Goal: Task Accomplishment & Management: Manage account settings

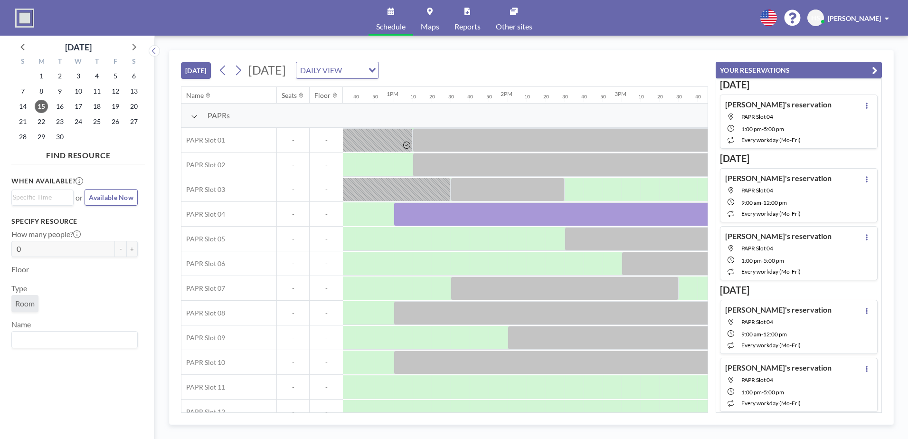
scroll to position [0, 1444]
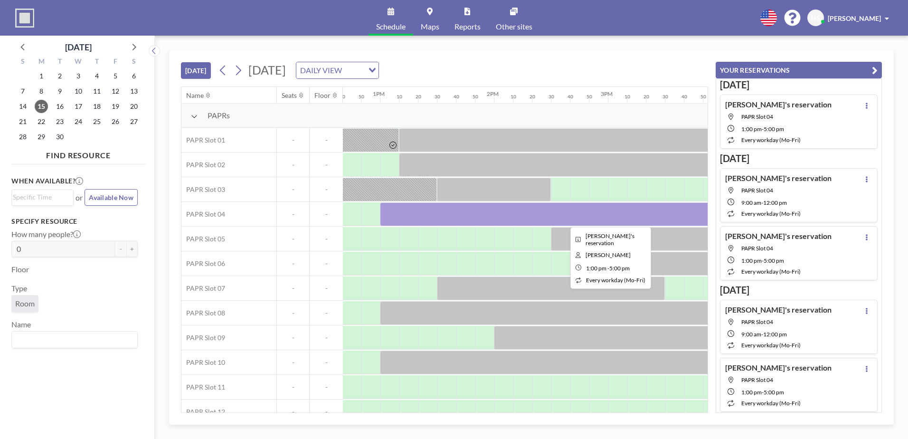
click at [517, 216] on div at bounding box center [608, 214] width 456 height 24
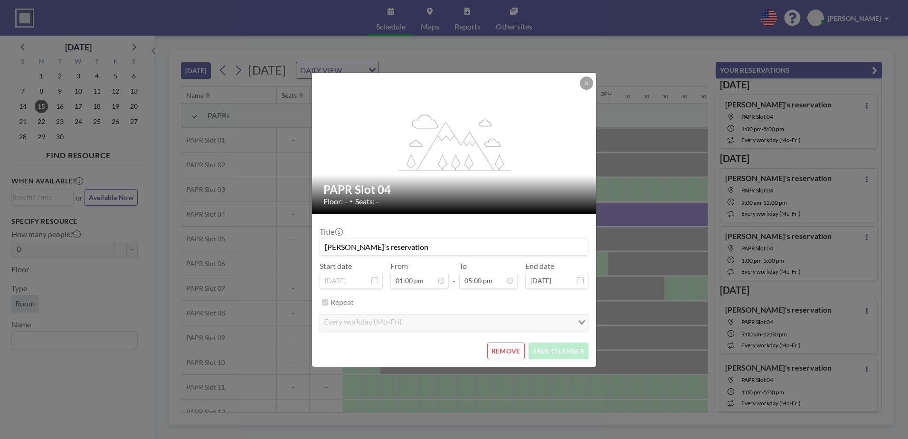
click at [512, 348] on button "REMOVE" at bounding box center [505, 350] width 37 height 17
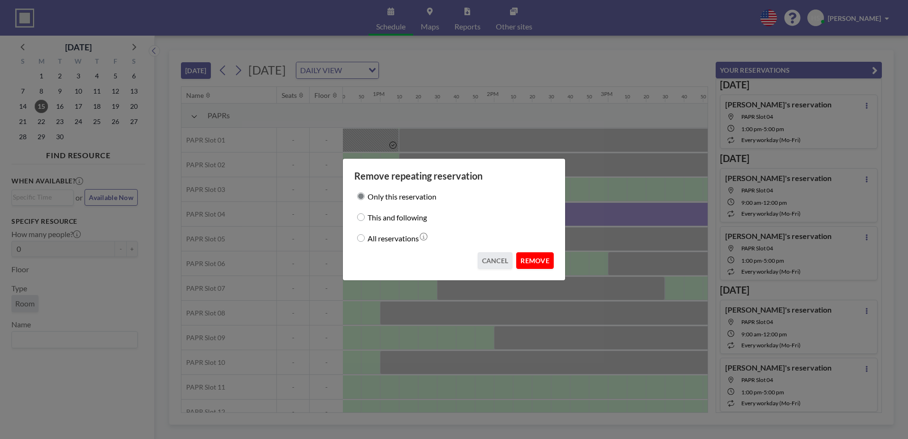
click at [538, 264] on button "REMOVE" at bounding box center [534, 260] width 37 height 17
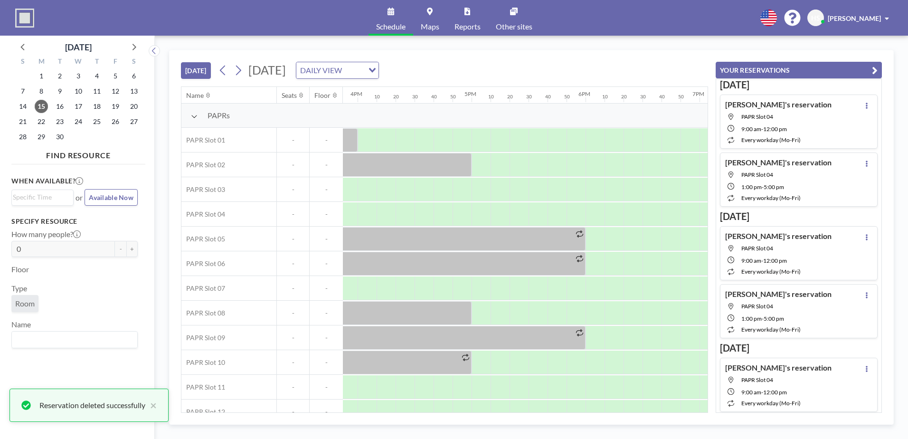
scroll to position [0, 1862]
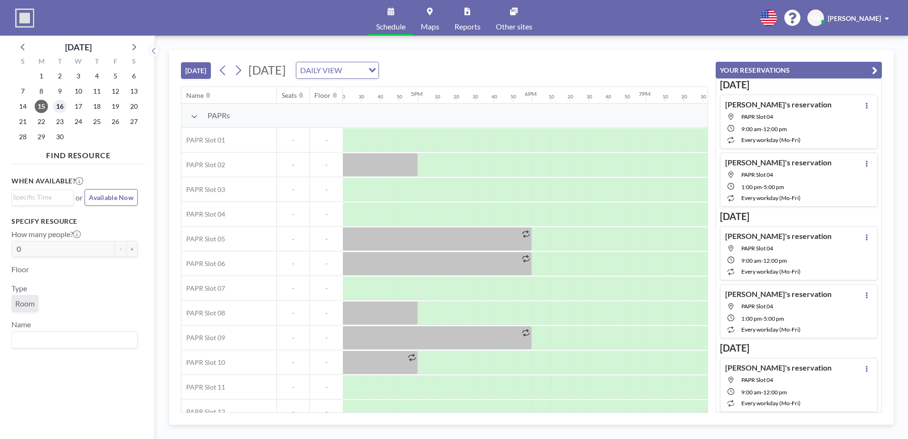
click at [63, 107] on span "16" at bounding box center [59, 106] width 13 height 13
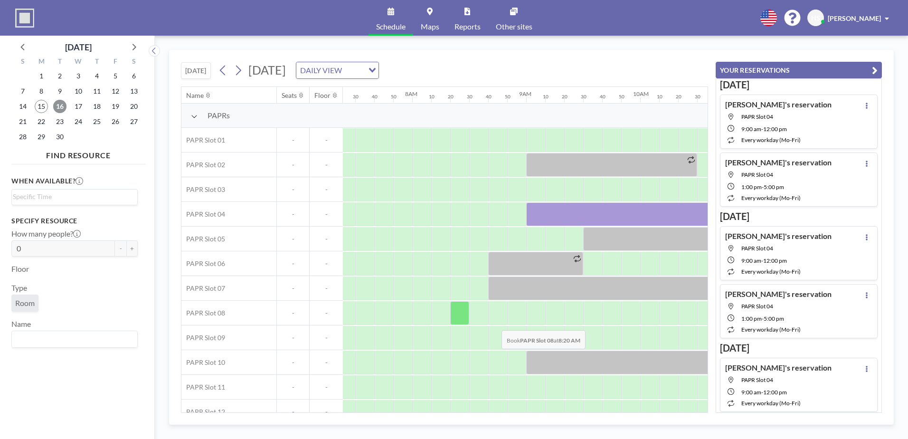
scroll to position [0, 892]
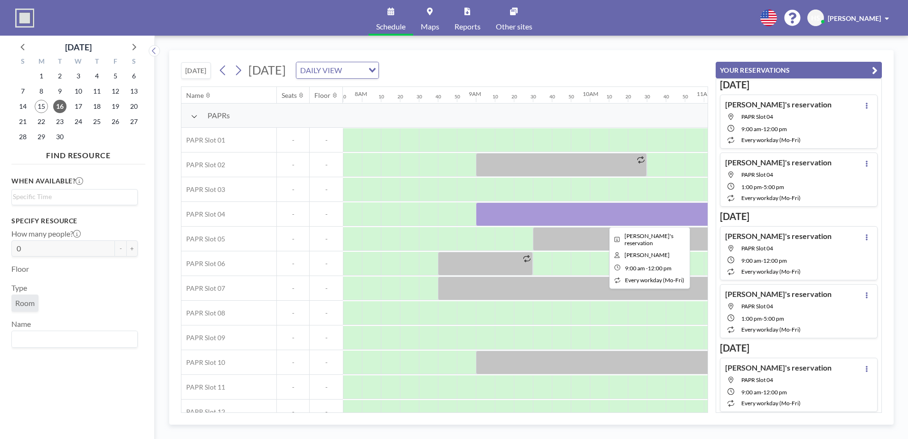
click at [524, 203] on div at bounding box center [647, 214] width 342 height 24
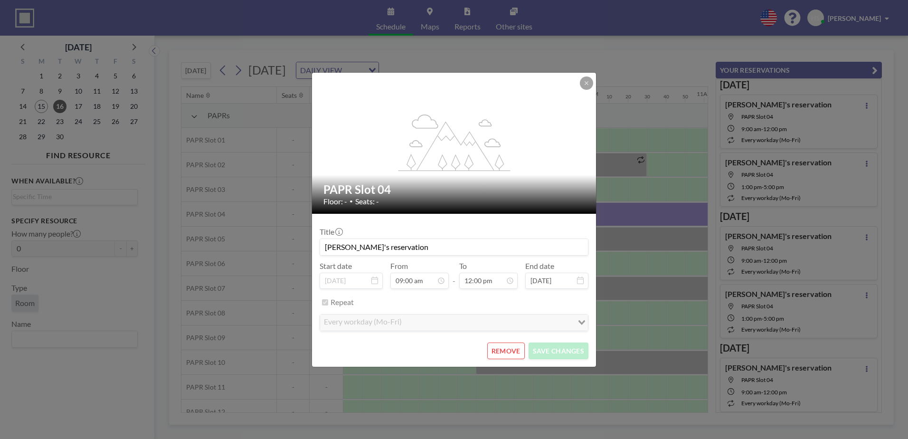
click at [524, 203] on div "Floor: - • Seats: -" at bounding box center [454, 201] width 262 height 9
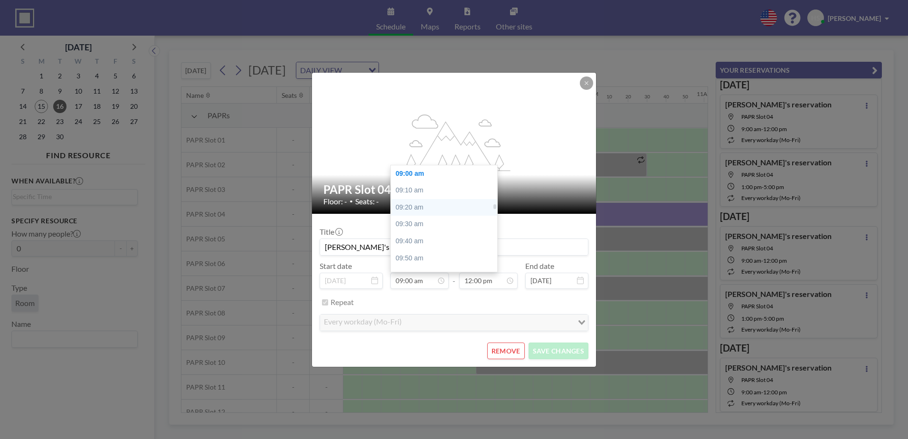
scroll to position [865, 0]
click at [438, 170] on div "08:30 am" at bounding box center [446, 170] width 111 height 17
type input "08:30 am"
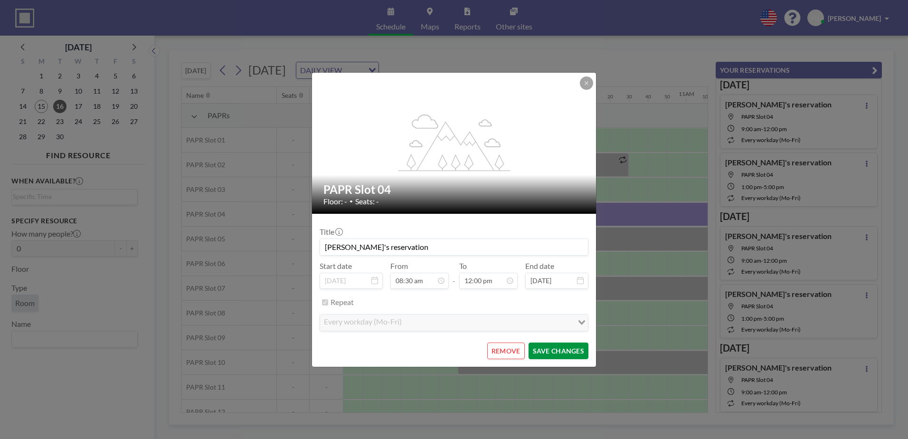
scroll to position [0, 949]
click at [568, 353] on button "SAVE CHANGES" at bounding box center [558, 350] width 60 height 17
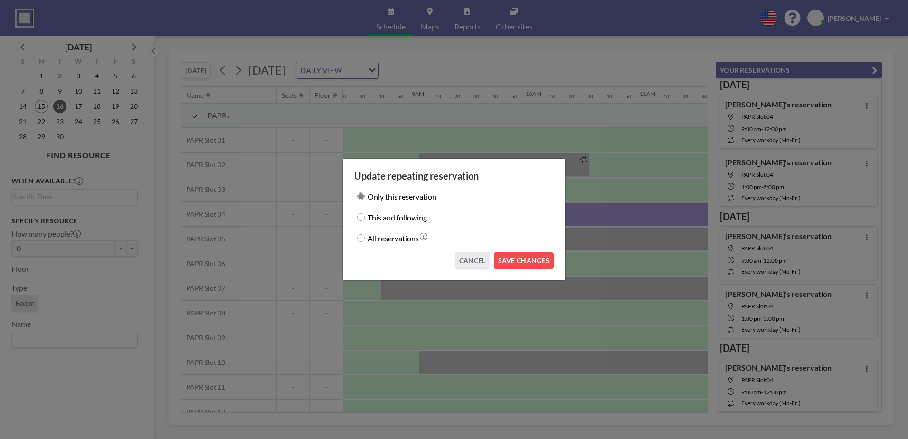
click at [402, 241] on label "All reservations" at bounding box center [392, 237] width 51 height 13
click at [365, 241] on input "All reservations" at bounding box center [361, 238] width 8 height 8
radio input "true"
click at [528, 264] on button "SAVE CHANGES" at bounding box center [524, 260] width 60 height 17
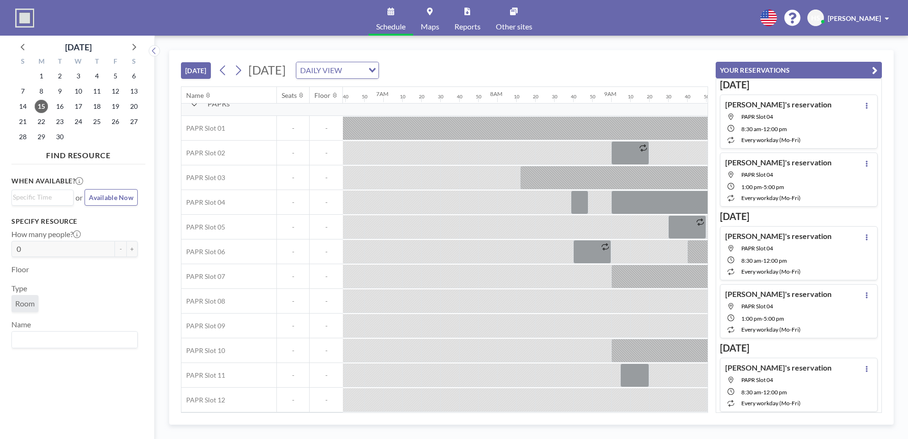
scroll to position [17, 727]
